Goal: Task Accomplishment & Management: Use online tool/utility

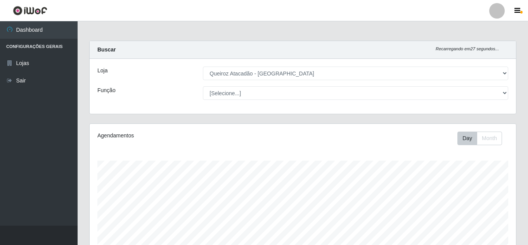
select select "225"
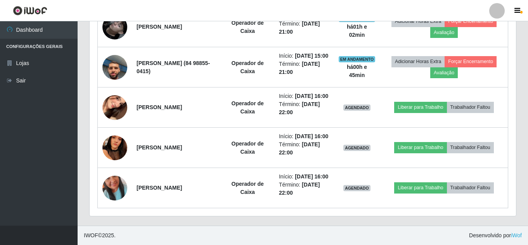
scroll to position [567, 0]
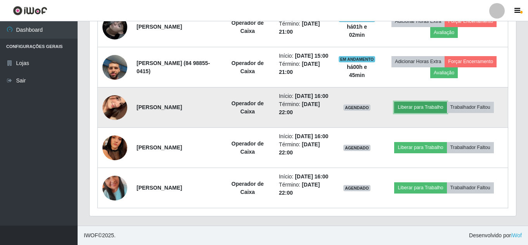
click at [424, 102] on button "Liberar para Trabalho" at bounding box center [420, 107] width 52 height 11
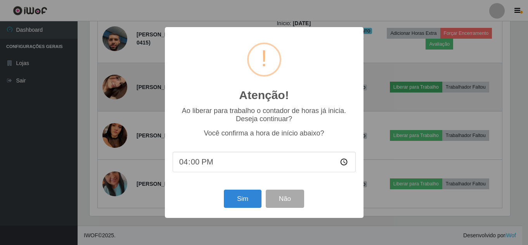
scroll to position [161, 422]
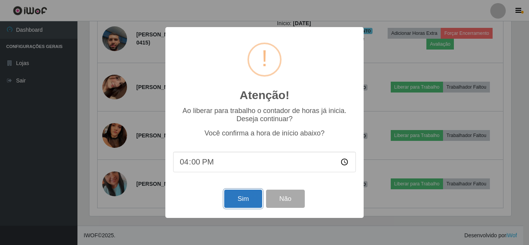
click at [246, 198] on button "Sim" at bounding box center [243, 199] width 38 height 18
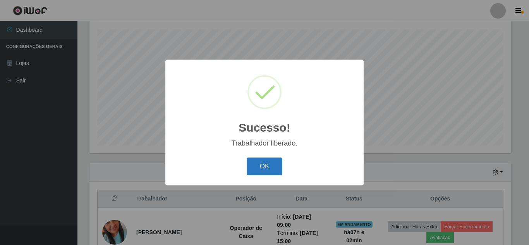
click at [267, 165] on button "OK" at bounding box center [265, 167] width 36 height 18
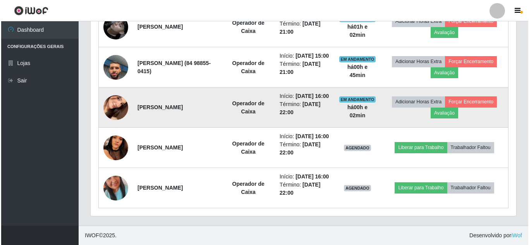
scroll to position [567, 0]
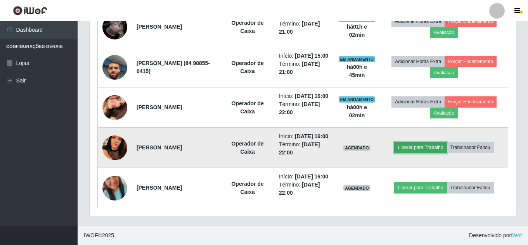
click at [428, 142] on button "Liberar para Trabalho" at bounding box center [420, 147] width 52 height 11
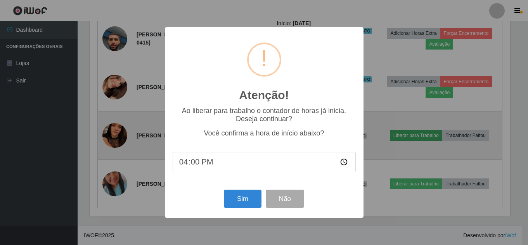
scroll to position [161, 422]
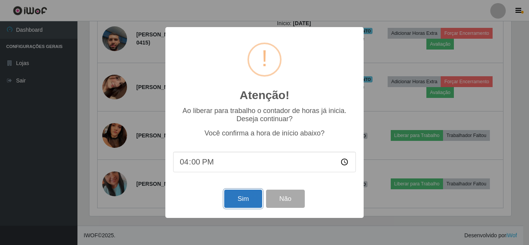
click at [240, 196] on button "Sim" at bounding box center [243, 199] width 38 height 18
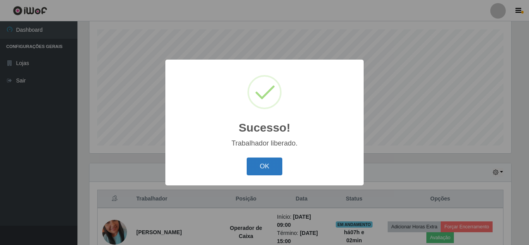
click at [269, 166] on button "OK" at bounding box center [265, 167] width 36 height 18
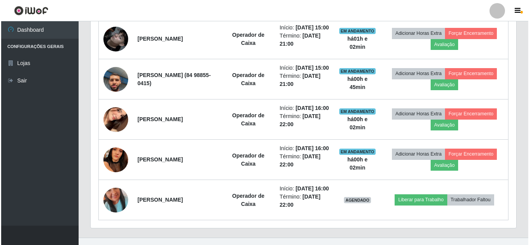
scroll to position [567, 0]
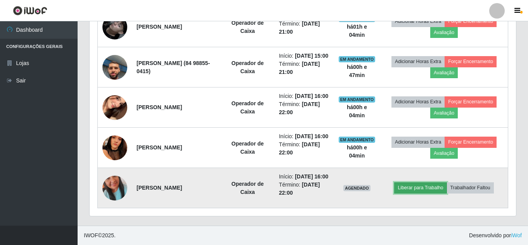
click at [439, 187] on button "Liberar para Trabalho" at bounding box center [420, 188] width 52 height 11
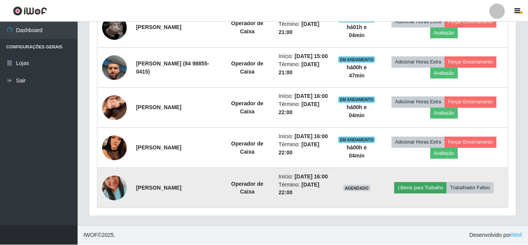
scroll to position [161, 422]
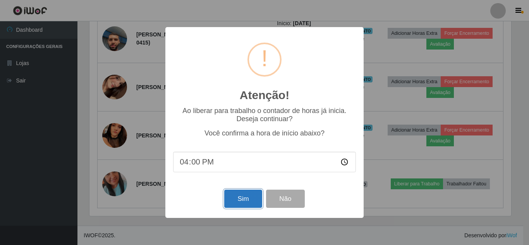
click at [247, 199] on button "Sim" at bounding box center [243, 199] width 38 height 18
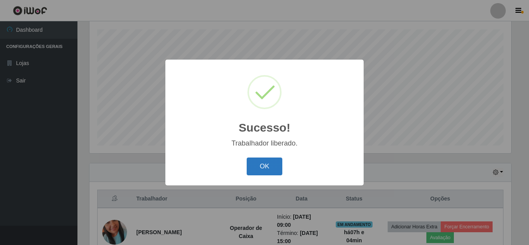
click at [267, 172] on button "OK" at bounding box center [265, 167] width 36 height 18
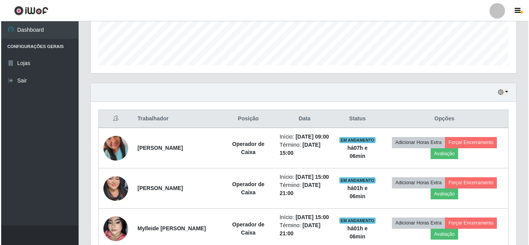
scroll to position [219, 0]
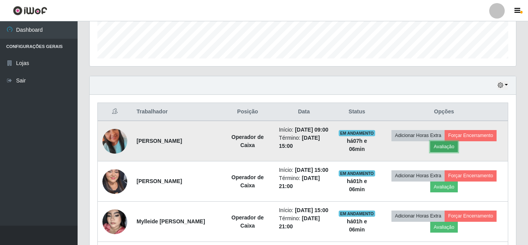
click at [457, 152] on button "Avaliação" at bounding box center [444, 146] width 28 height 11
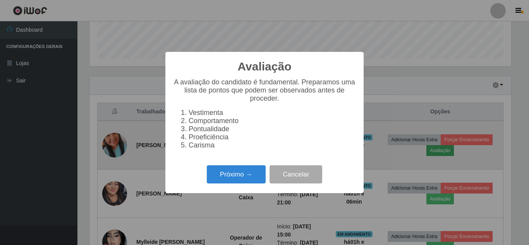
scroll to position [161, 422]
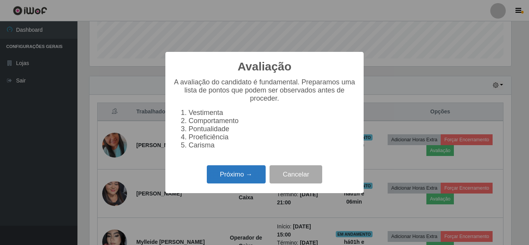
click at [228, 176] on button "Próximo →" at bounding box center [236, 175] width 59 height 18
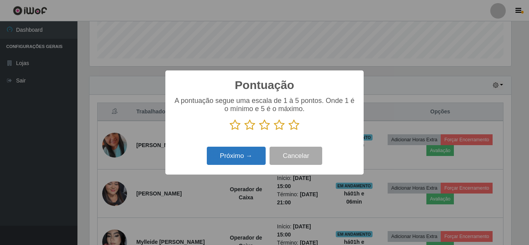
click at [236, 163] on button "Próximo →" at bounding box center [236, 156] width 59 height 18
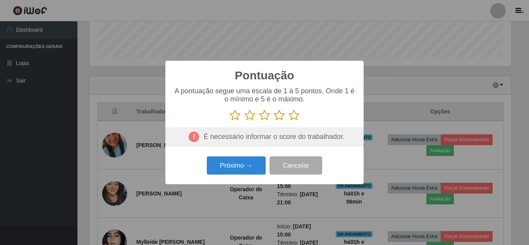
click at [297, 114] on icon at bounding box center [294, 116] width 11 height 12
click at [289, 121] on input "radio" at bounding box center [289, 121] width 0 height 0
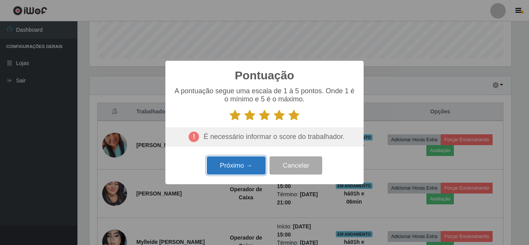
click at [228, 167] on button "Próximo →" at bounding box center [236, 166] width 59 height 18
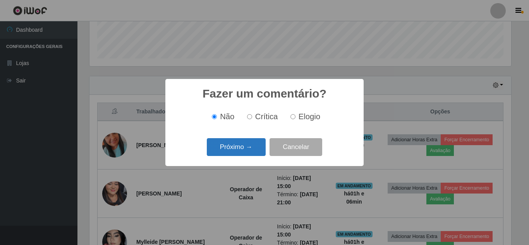
click at [255, 147] on button "Próximo →" at bounding box center [236, 147] width 59 height 18
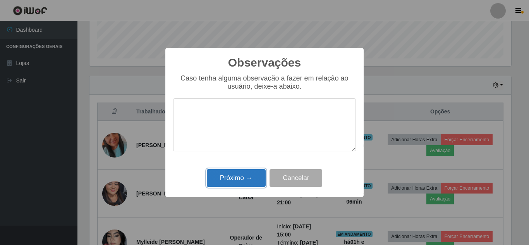
click at [240, 177] on button "Próximo →" at bounding box center [236, 178] width 59 height 18
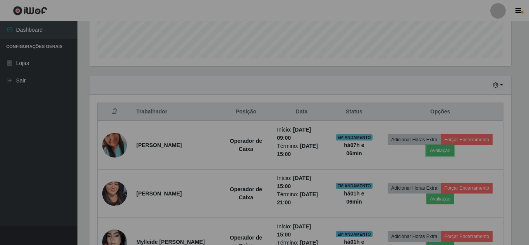
scroll to position [161, 426]
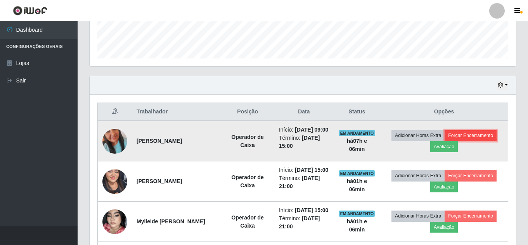
click at [445, 141] on button "Forçar Encerramento" at bounding box center [470, 135] width 52 height 11
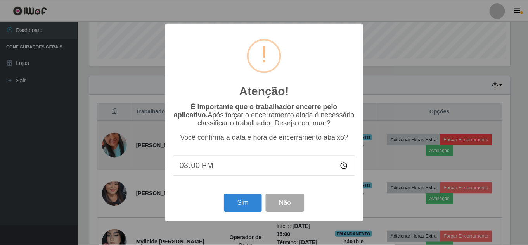
scroll to position [161, 422]
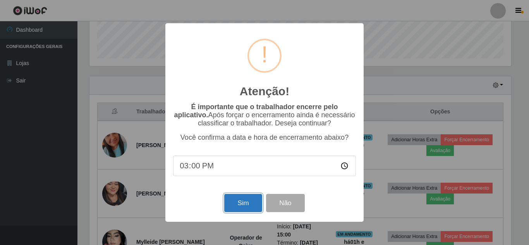
click at [238, 203] on button "Sim" at bounding box center [243, 203] width 38 height 18
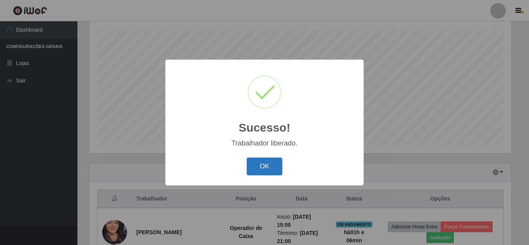
click at [261, 173] on button "OK" at bounding box center [265, 167] width 36 height 18
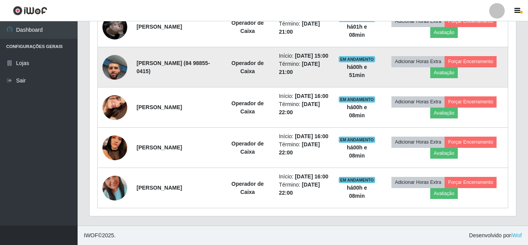
scroll to position [488, 0]
